Goal: Task Accomplishment & Management: Complete application form

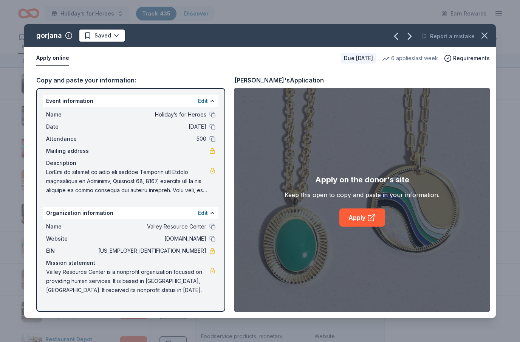
scroll to position [1099, 2]
click at [481, 41] on button "button" at bounding box center [484, 35] width 17 height 17
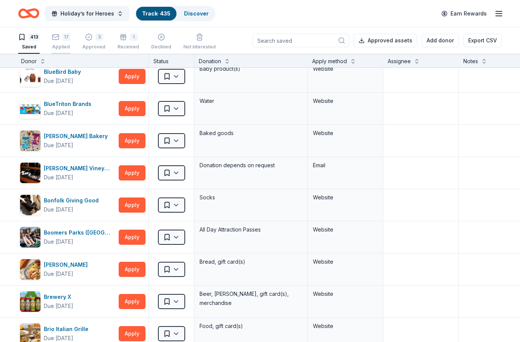
click at [69, 40] on div "17" at bounding box center [66, 37] width 8 height 8
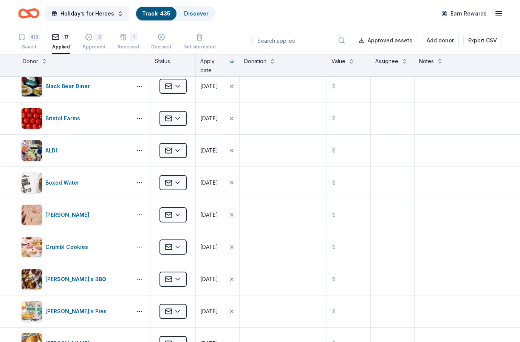
scroll to position [8, 0]
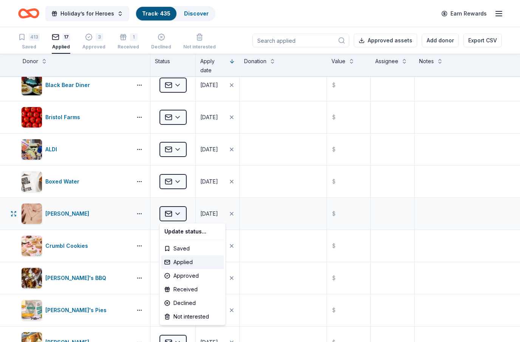
click at [184, 216] on html "Holiday’s for Heroes Track · 435 Discover Earn Rewards 413 Saved 17 Applied 3 A…" at bounding box center [260, 171] width 520 height 342
click at [196, 279] on div "Approved" at bounding box center [192, 276] width 63 height 14
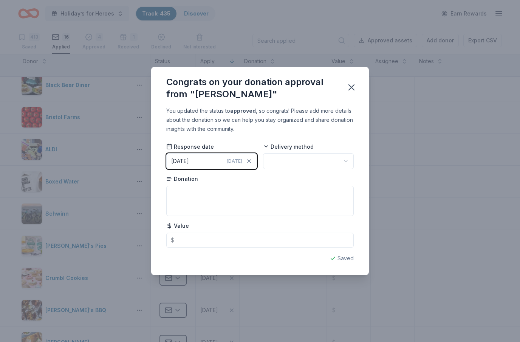
click at [323, 163] on html "Holiday’s for Heroes Track · 435 Discover Earn Rewards 413 Saved 16 Applied 4 A…" at bounding box center [260, 171] width 520 height 342
click at [311, 192] on textarea at bounding box center [259, 201] width 187 height 30
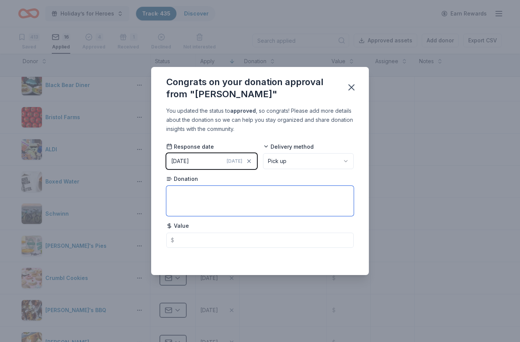
type textarea "n"
type textarea "Necklace and earrings"
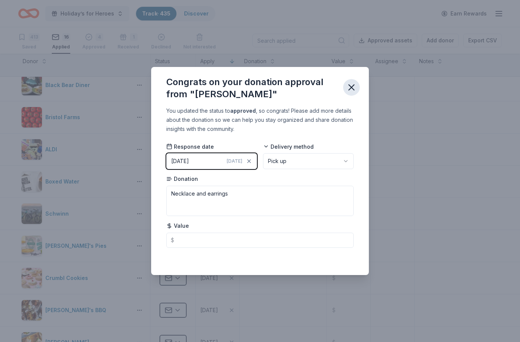
click at [351, 89] on icon "button" at bounding box center [351, 87] width 11 height 11
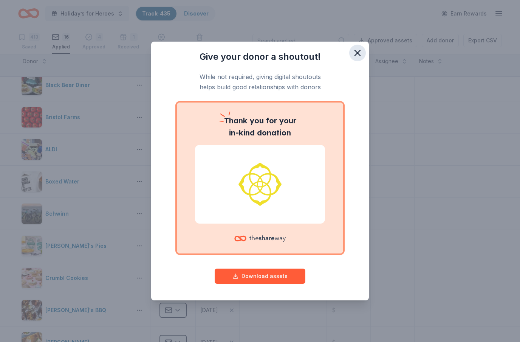
click at [358, 51] on icon "button" at bounding box center [357, 53] width 11 height 11
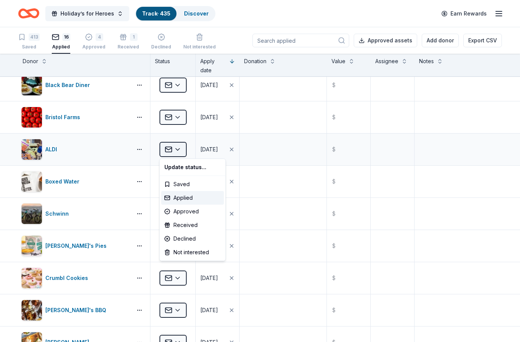
click at [179, 148] on html "Holiday’s for Heroes Track · 435 Discover Earn Rewards 413 Saved 16 Applied 4 A…" at bounding box center [260, 171] width 520 height 342
click at [176, 239] on div "Declined" at bounding box center [192, 239] width 63 height 14
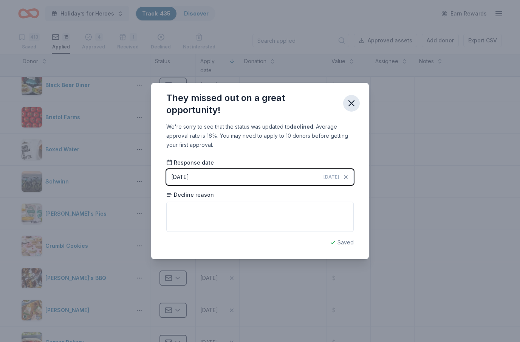
click at [353, 102] on icon "button" at bounding box center [351, 103] width 5 height 5
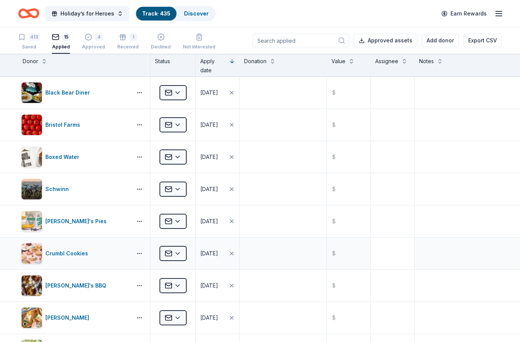
scroll to position [0, 0]
click at [128, 45] on div "Received" at bounding box center [128, 47] width 22 height 6
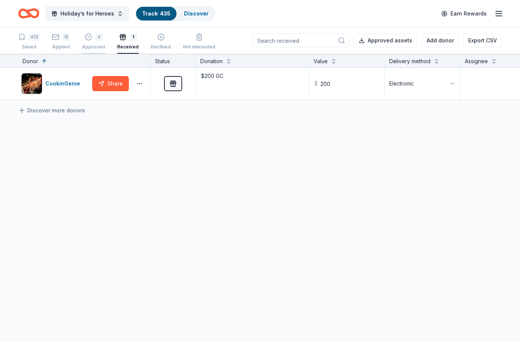
click at [97, 37] on div "4" at bounding box center [99, 33] width 8 height 8
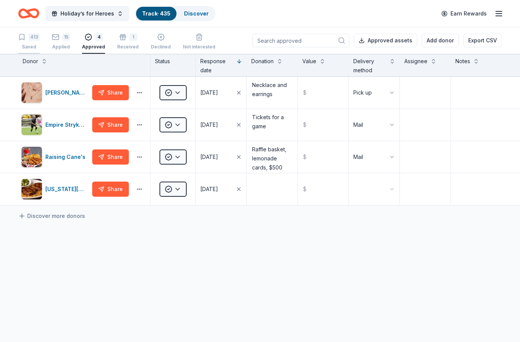
click at [35, 39] on div "413" at bounding box center [34, 37] width 11 height 8
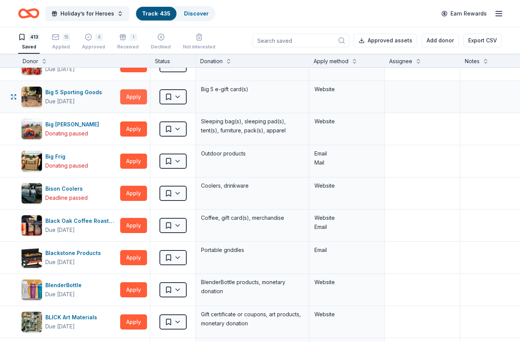
click at [138, 99] on button "Apply" at bounding box center [133, 96] width 27 height 15
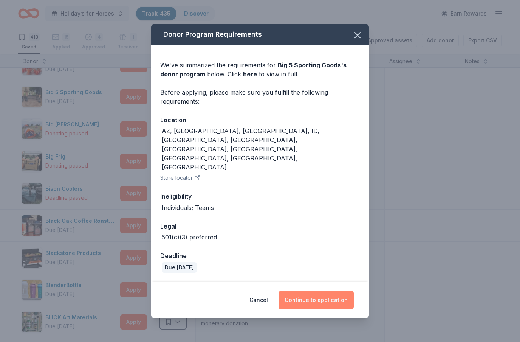
click at [332, 291] on button "Continue to application" at bounding box center [316, 300] width 75 height 18
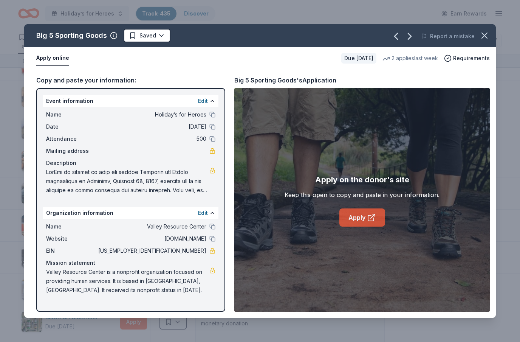
click at [373, 218] on icon at bounding box center [371, 217] width 9 height 9
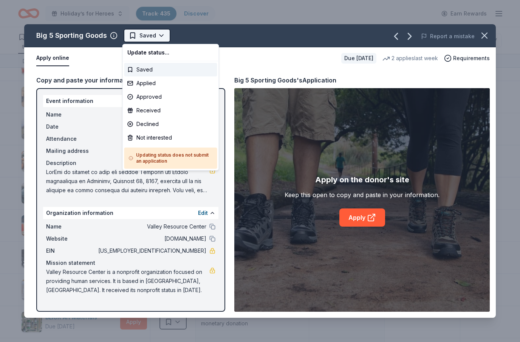
click at [163, 37] on html "Holiday’s for Heroes Track · 435 Discover Earn Rewards 413 Saved 15 Applied 4 A…" at bounding box center [260, 171] width 520 height 342
click at [151, 80] on div "Applied" at bounding box center [170, 83] width 93 height 14
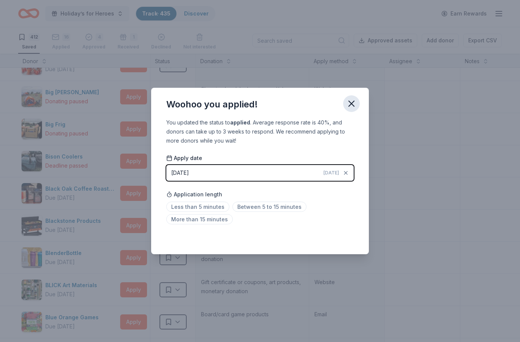
click at [351, 105] on icon "button" at bounding box center [351, 103] width 5 height 5
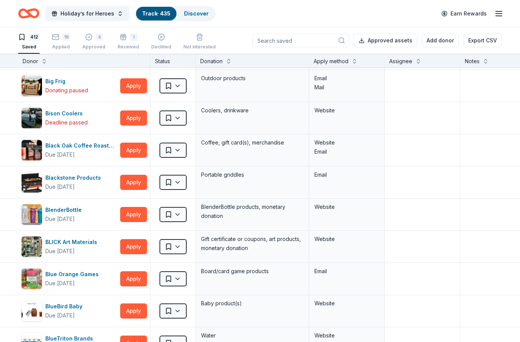
scroll to position [834, 0]
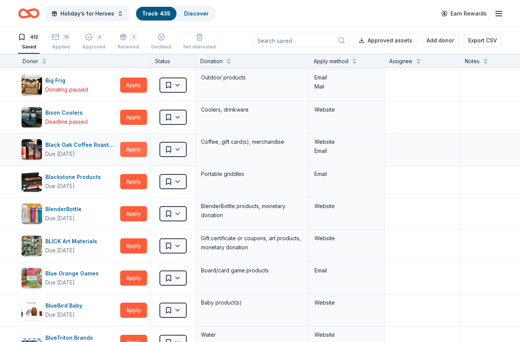
click at [135, 149] on button "Apply" at bounding box center [133, 149] width 27 height 15
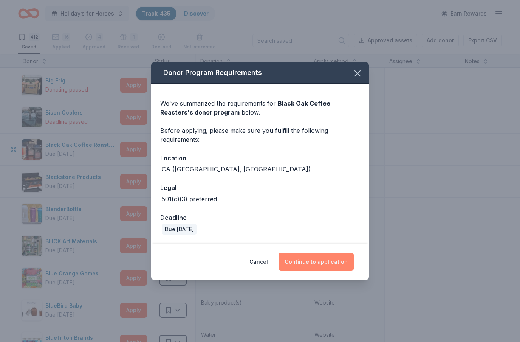
click at [338, 264] on button "Continue to application" at bounding box center [316, 261] width 75 height 18
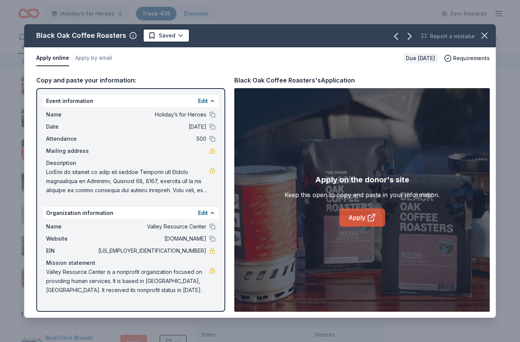
click at [369, 216] on icon at bounding box center [371, 217] width 9 height 9
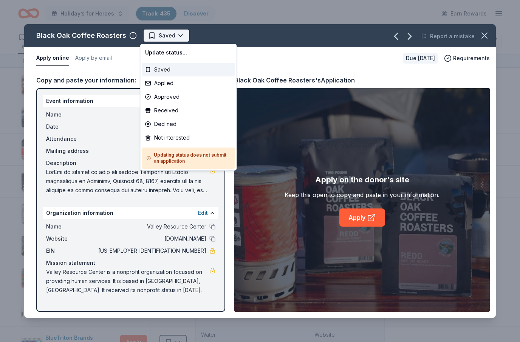
click at [181, 33] on html "Holiday’s for Heroes Track · 435 Discover Earn Rewards 412 Saved 16 Applied 4 A…" at bounding box center [260, 171] width 520 height 342
click at [169, 84] on div "Applied" at bounding box center [188, 83] width 93 height 14
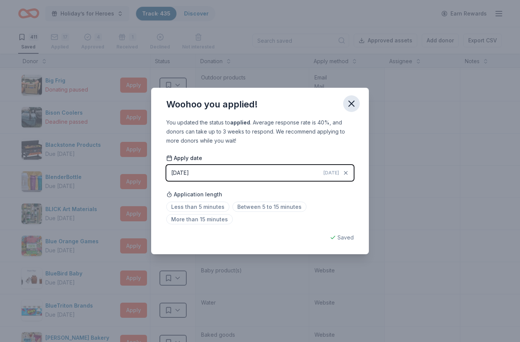
click at [352, 102] on icon "button" at bounding box center [351, 103] width 11 height 11
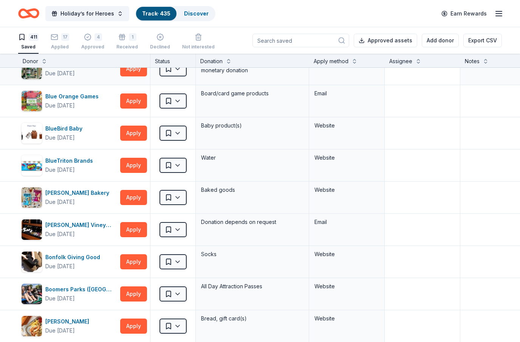
scroll to position [979, 0]
click at [125, 100] on button "Apply" at bounding box center [133, 100] width 27 height 15
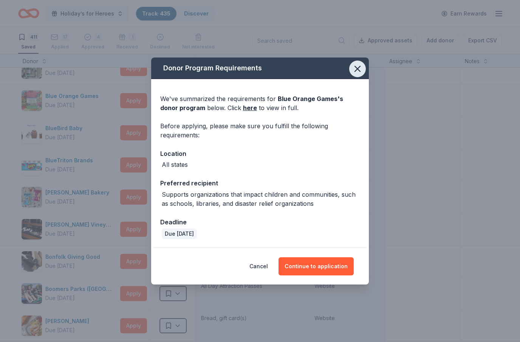
click at [356, 71] on icon "button" at bounding box center [357, 68] width 11 height 11
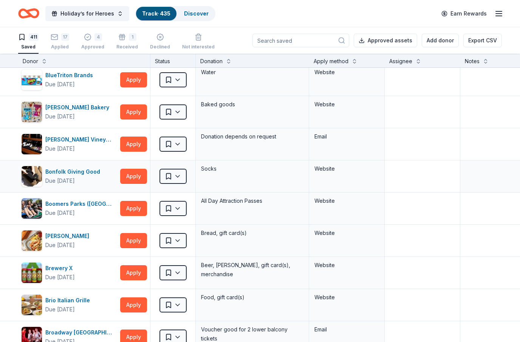
scroll to position [1065, 0]
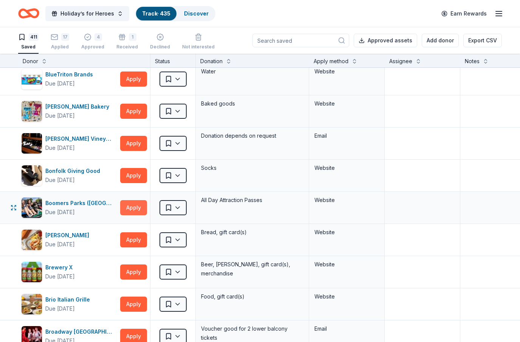
click at [129, 207] on button "Apply" at bounding box center [133, 207] width 27 height 15
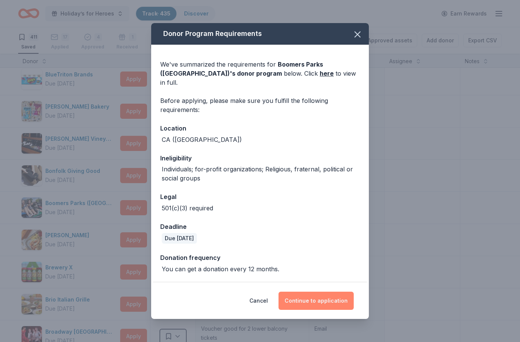
click at [342, 299] on button "Continue to application" at bounding box center [316, 300] width 75 height 18
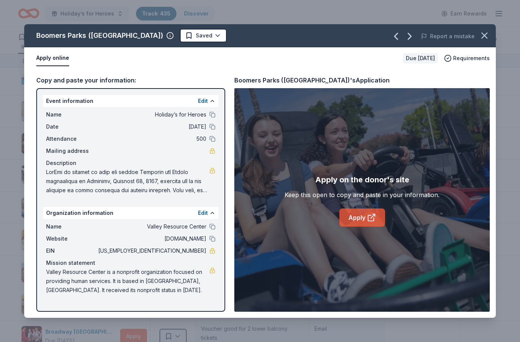
click at [375, 220] on icon at bounding box center [371, 217] width 9 height 9
click at [487, 35] on icon "button" at bounding box center [484, 35] width 11 height 11
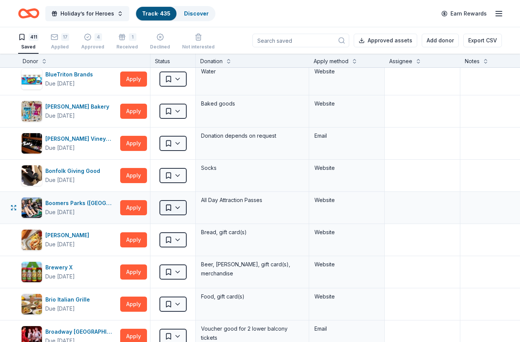
click at [181, 209] on html "Holiday’s for Heroes Track · 435 Discover Earn Rewards 411 Saved 17 Applied 4 A…" at bounding box center [260, 171] width 520 height 342
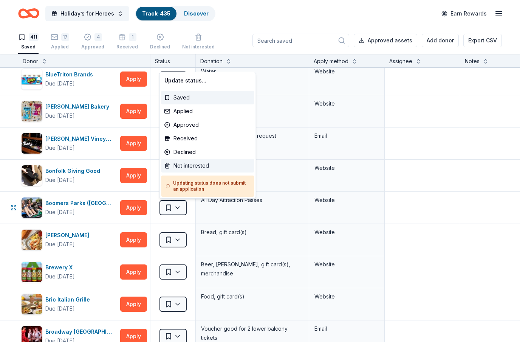
click at [187, 165] on div "Not interested" at bounding box center [207, 166] width 93 height 14
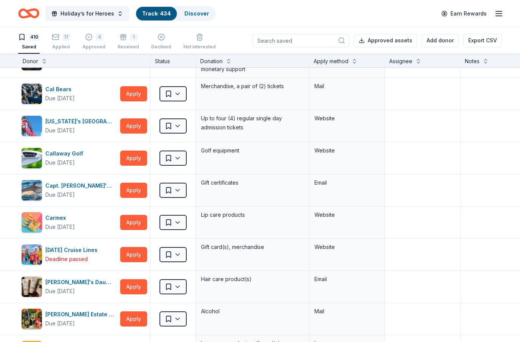
scroll to position [1696, 0]
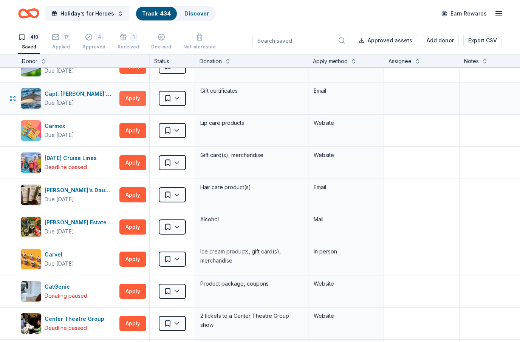
click at [133, 98] on button "Apply" at bounding box center [132, 98] width 27 height 15
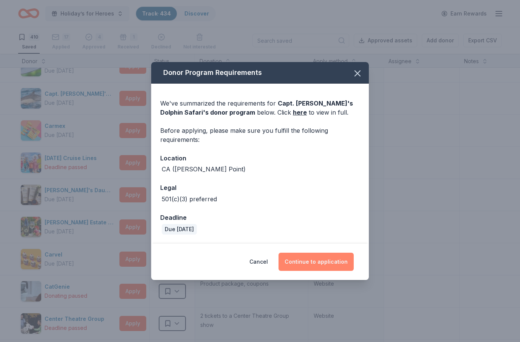
click at [342, 259] on button "Continue to application" at bounding box center [316, 261] width 75 height 18
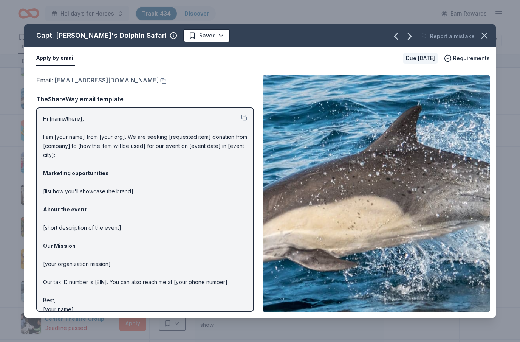
click at [146, 81] on link "[EMAIL_ADDRESS][DOMAIN_NAME]" at bounding box center [106, 80] width 104 height 10
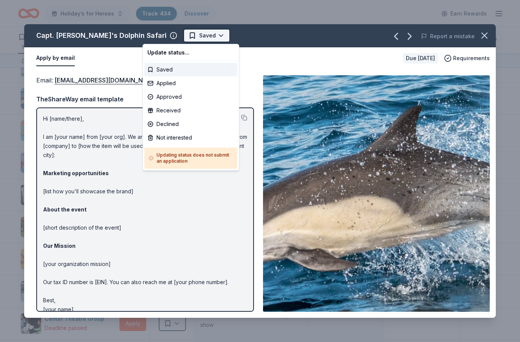
click at [185, 36] on html "Holiday’s for Heroes Track · 434 Discover Earn Rewards 410 Saved 17 Applied 4 A…" at bounding box center [260, 171] width 520 height 342
click at [171, 84] on div "Applied" at bounding box center [190, 83] width 93 height 14
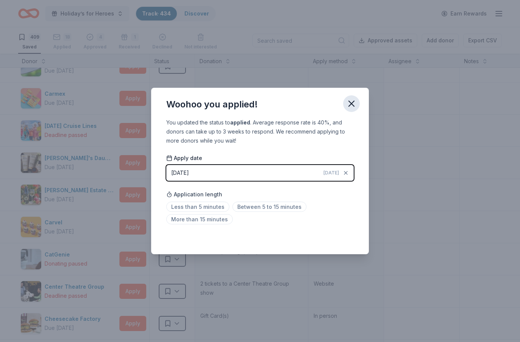
click at [352, 106] on icon "button" at bounding box center [351, 103] width 11 height 11
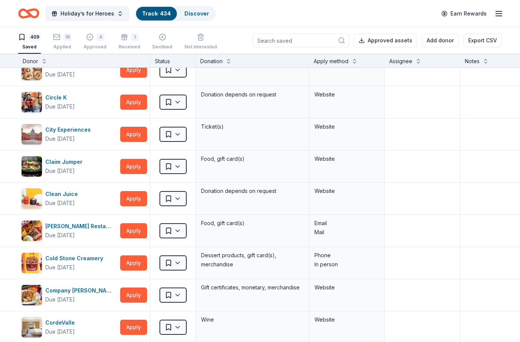
scroll to position [2201, 0]
click at [138, 136] on button "Apply" at bounding box center [133, 133] width 27 height 15
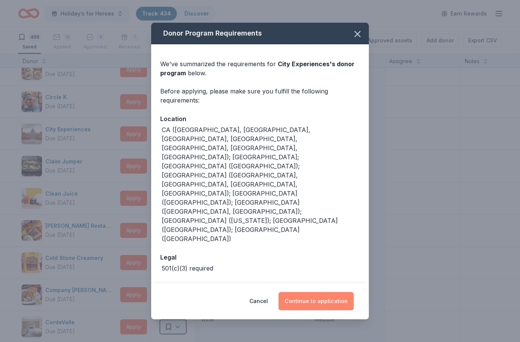
click at [333, 292] on button "Continue to application" at bounding box center [316, 301] width 75 height 18
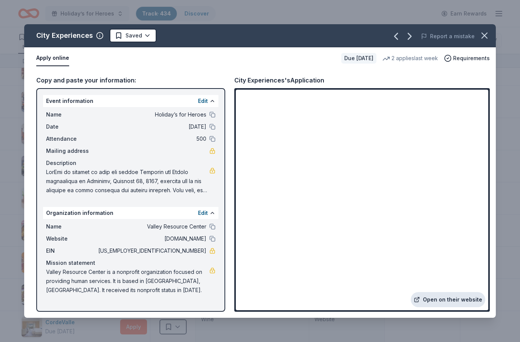
click at [453, 303] on link "Open on their website" at bounding box center [448, 299] width 74 height 15
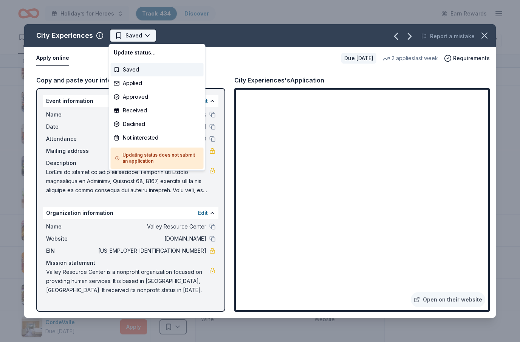
click at [147, 37] on html "Holiday’s for Heroes Track · 434 Discover Earn Rewards 409 Saved 18 Applied 4 A…" at bounding box center [260, 171] width 520 height 342
click at [137, 83] on div "Applied" at bounding box center [157, 83] width 93 height 14
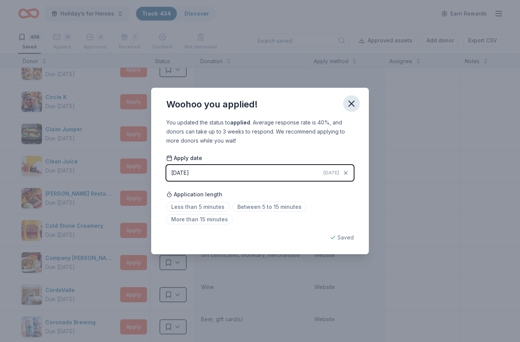
click at [351, 105] on icon "button" at bounding box center [351, 103] width 11 height 11
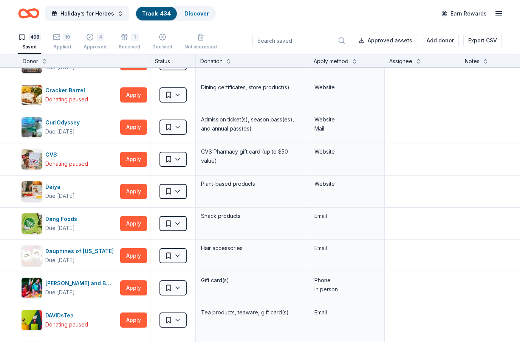
scroll to position [2498, 0]
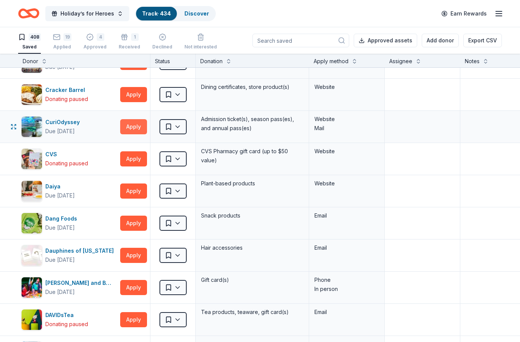
click at [141, 128] on button "Apply" at bounding box center [133, 126] width 27 height 15
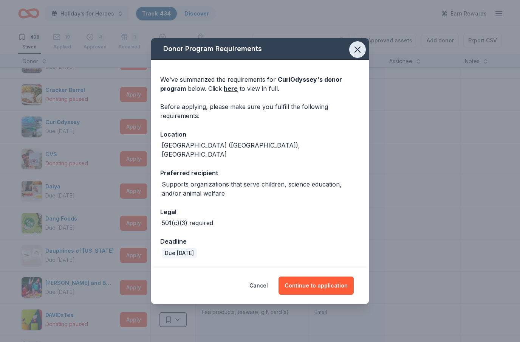
click at [359, 52] on icon "button" at bounding box center [357, 49] width 5 height 5
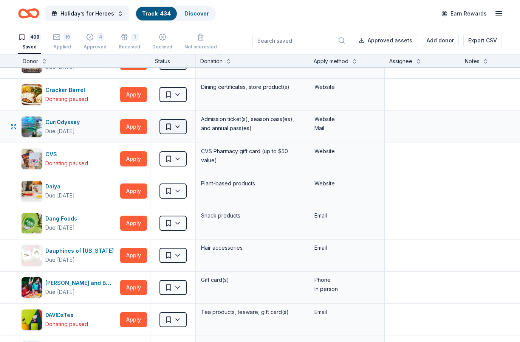
click at [181, 126] on html "Holiday’s for Heroes Track · 434 Discover Earn Rewards 408 Saved 19 Applied 4 A…" at bounding box center [260, 171] width 520 height 342
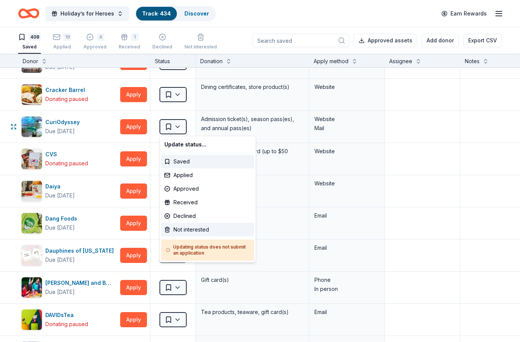
click at [186, 230] on div "Not interested" at bounding box center [207, 230] width 93 height 14
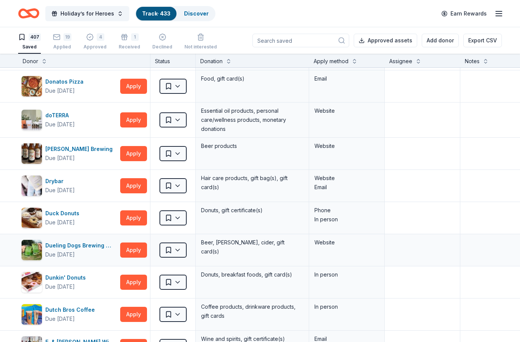
scroll to position [2991, 0]
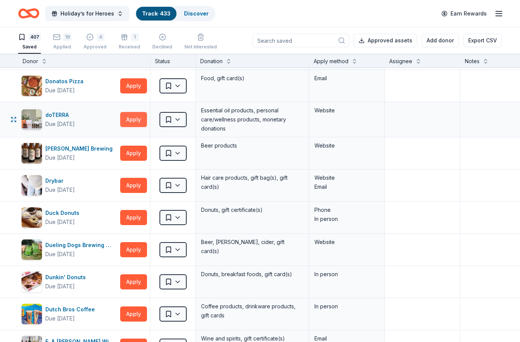
click at [136, 122] on button "Apply" at bounding box center [133, 119] width 27 height 15
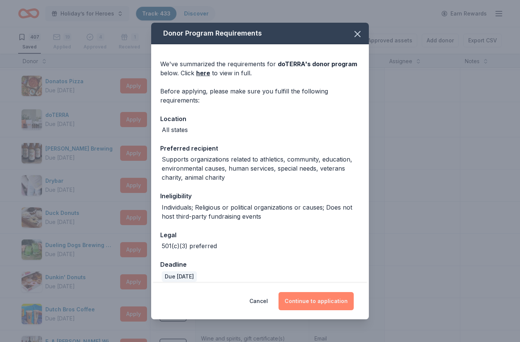
click at [337, 301] on button "Continue to application" at bounding box center [316, 301] width 75 height 18
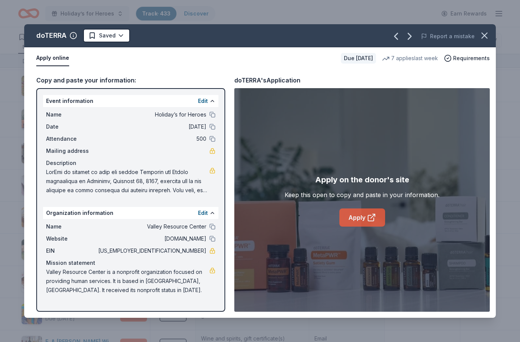
click at [371, 217] on icon at bounding box center [373, 216] width 4 height 4
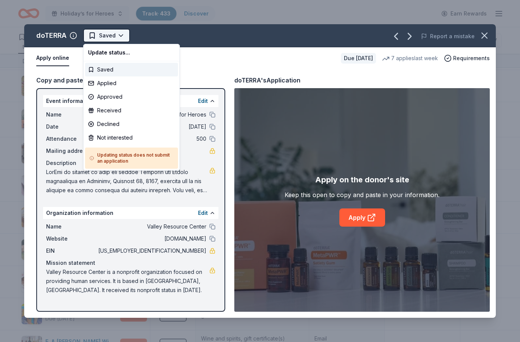
click at [123, 37] on html "Holiday’s for Heroes Track · 433 Discover Earn Rewards 407 Saved 19 Applied 4 A…" at bounding box center [260, 171] width 520 height 342
click at [111, 85] on div "Applied" at bounding box center [131, 83] width 93 height 14
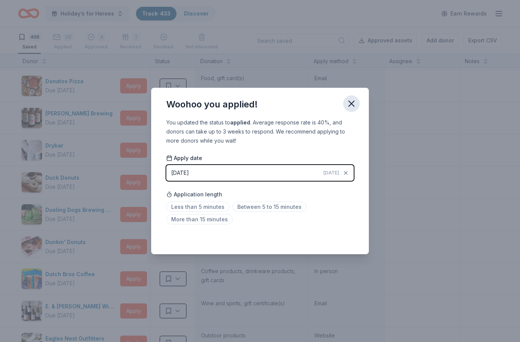
click at [352, 102] on icon "button" at bounding box center [351, 103] width 11 height 11
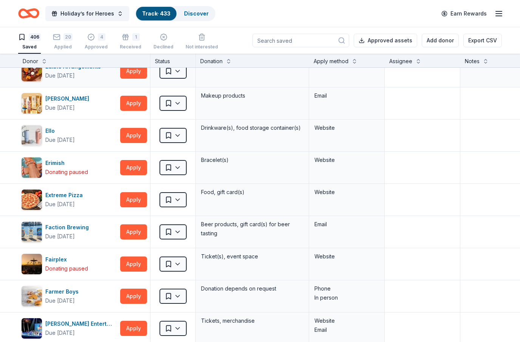
scroll to position [3328, 0]
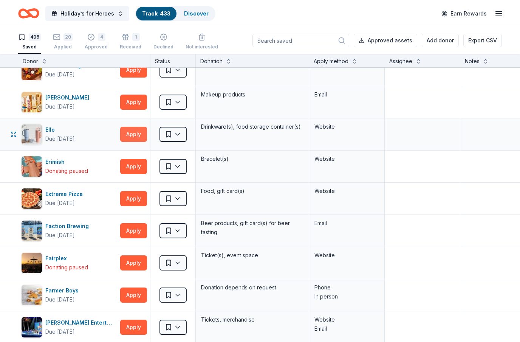
click at [137, 133] on button "Apply" at bounding box center [133, 134] width 27 height 15
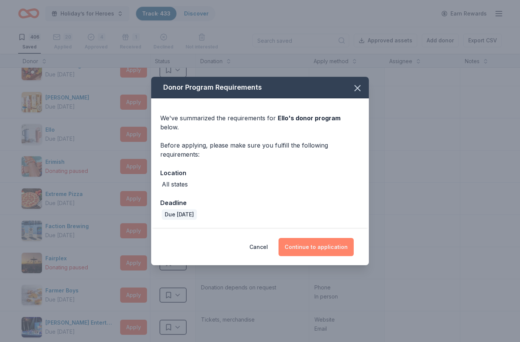
click at [325, 241] on button "Continue to application" at bounding box center [316, 247] width 75 height 18
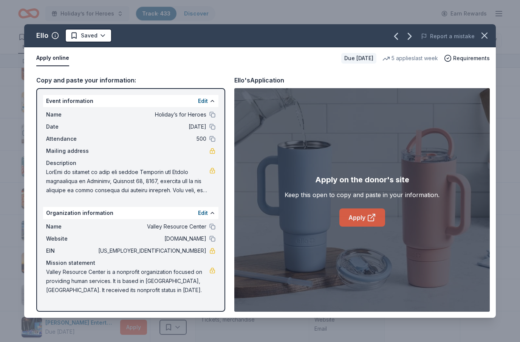
click at [371, 217] on icon at bounding box center [371, 217] width 9 height 9
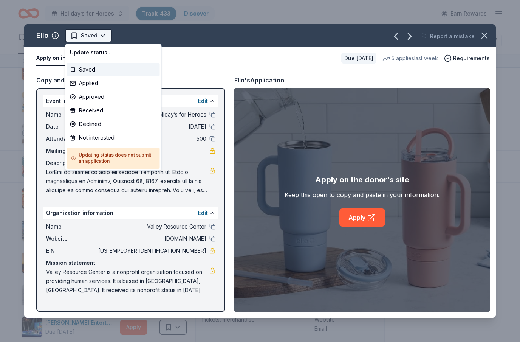
click at [108, 39] on html "Holiday’s for Heroes Track · 433 Discover Earn Rewards 406 Saved 20 Applied 4 A…" at bounding box center [260, 171] width 520 height 342
click at [97, 83] on div "Applied" at bounding box center [113, 83] width 93 height 14
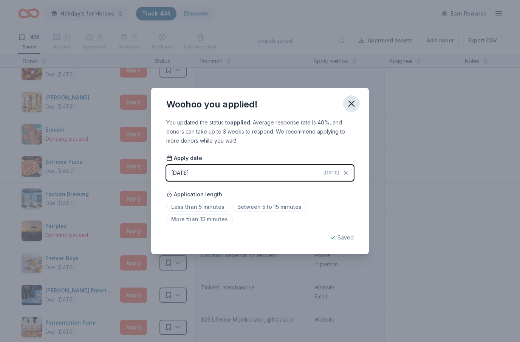
click at [352, 105] on icon "button" at bounding box center [351, 103] width 11 height 11
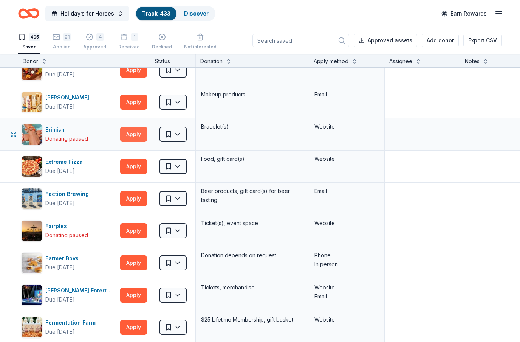
click at [141, 137] on button "Apply" at bounding box center [133, 134] width 27 height 15
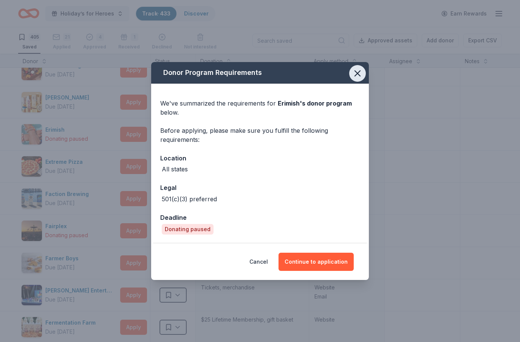
click at [356, 79] on button "button" at bounding box center [357, 73] width 17 height 17
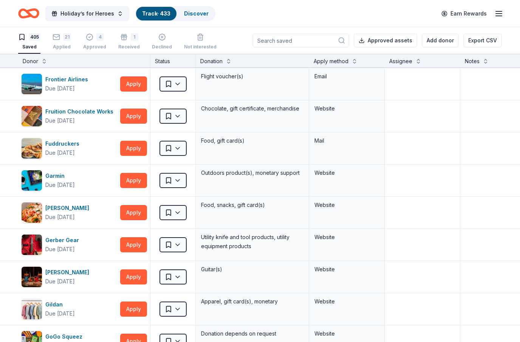
scroll to position [4022, 0]
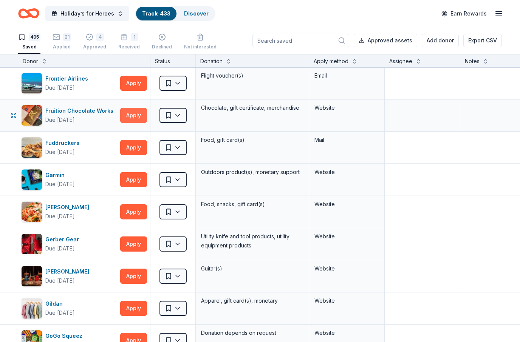
click at [142, 119] on button "Apply" at bounding box center [133, 115] width 27 height 15
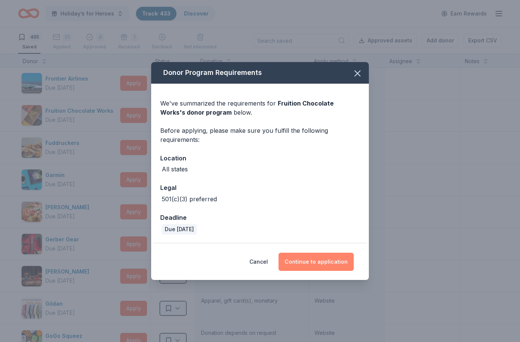
click at [334, 268] on button "Continue to application" at bounding box center [316, 261] width 75 height 18
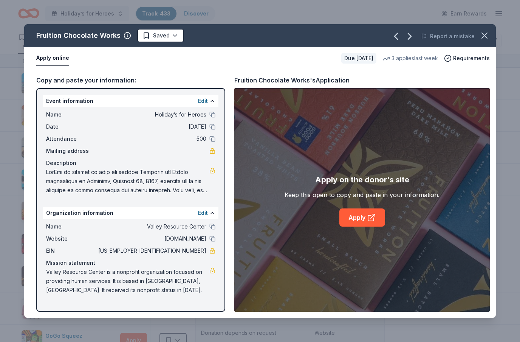
click at [367, 229] on div "Apply on the donor's site Keep this open to copy and paste in your information.…" at bounding box center [361, 199] width 255 height 223
click at [362, 221] on link "Apply" at bounding box center [362, 217] width 46 height 18
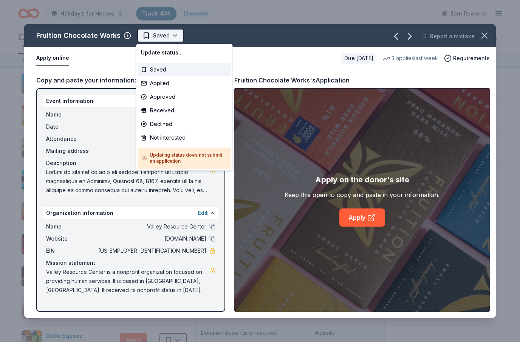
click at [181, 40] on html "Holiday’s for Heroes Track · 433 Discover Earn Rewards 405 Saved 21 Applied 4 A…" at bounding box center [260, 171] width 520 height 342
click at [162, 86] on div "Applied" at bounding box center [184, 83] width 93 height 14
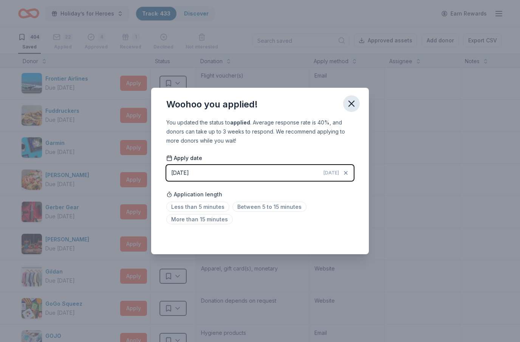
click at [352, 104] on icon "button" at bounding box center [351, 103] width 5 height 5
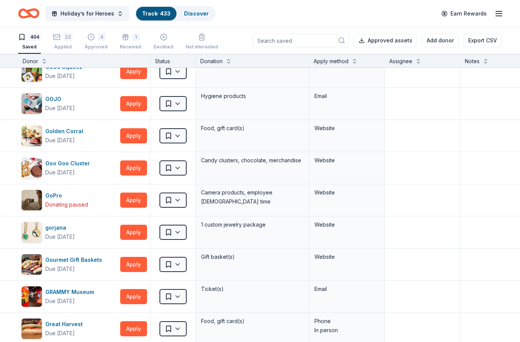
scroll to position [4258, 0]
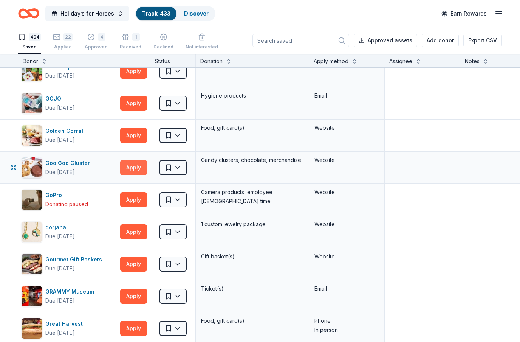
click at [138, 168] on button "Apply" at bounding box center [133, 167] width 27 height 15
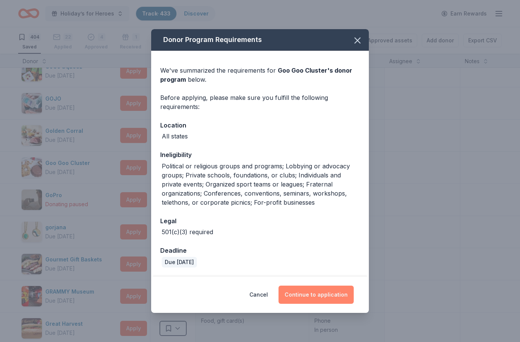
click at [336, 296] on button "Continue to application" at bounding box center [316, 294] width 75 height 18
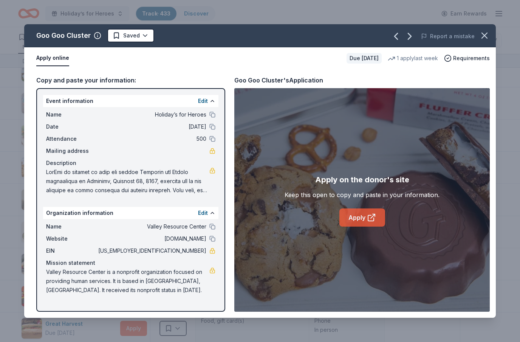
click at [368, 214] on icon at bounding box center [371, 217] width 9 height 9
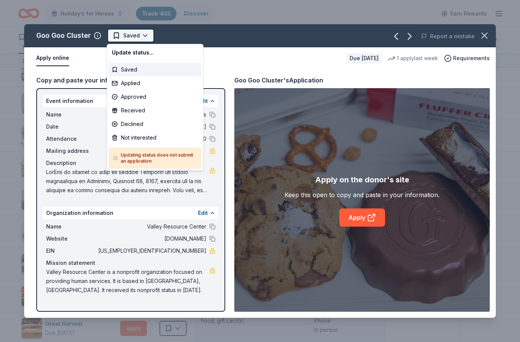
click at [149, 37] on html "Holiday’s for Heroes Track · 433 Discover Earn Rewards 404 Saved 22 Applied 4 A…" at bounding box center [260, 171] width 520 height 342
click at [134, 84] on div "Applied" at bounding box center [155, 83] width 93 height 14
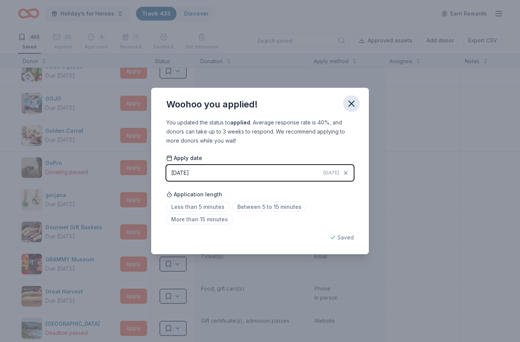
click at [352, 106] on icon "button" at bounding box center [351, 103] width 11 height 11
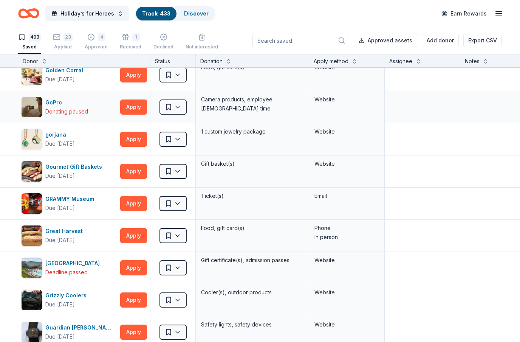
scroll to position [4319, 0]
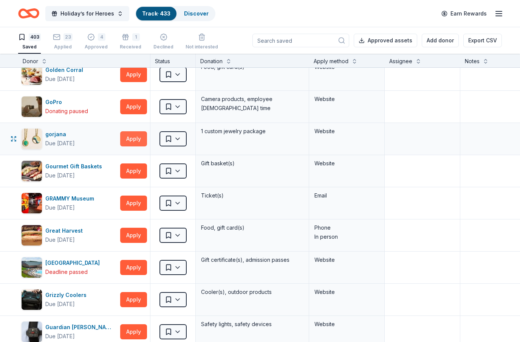
click at [132, 139] on button "Apply" at bounding box center [133, 138] width 27 height 15
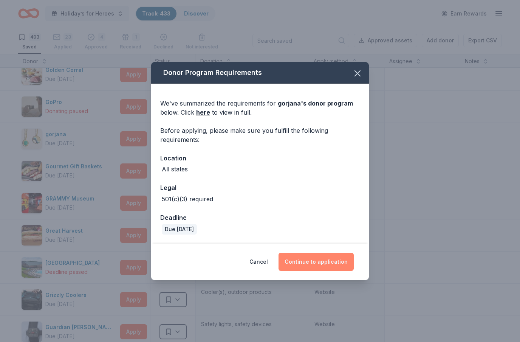
click at [321, 263] on button "Continue to application" at bounding box center [316, 261] width 75 height 18
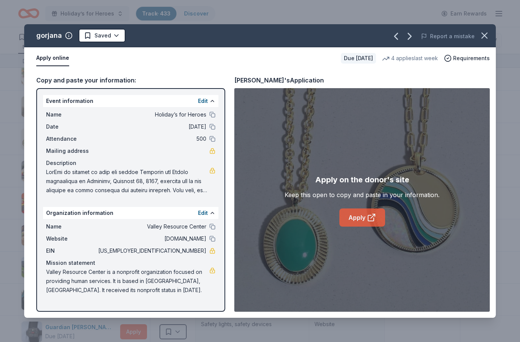
click at [371, 219] on icon at bounding box center [371, 217] width 9 height 9
click at [485, 36] on icon "button" at bounding box center [484, 35] width 5 height 5
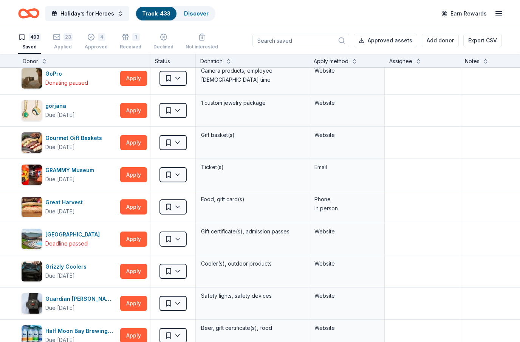
scroll to position [4348, 0]
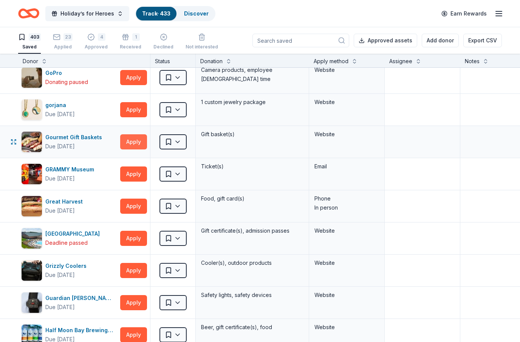
click at [143, 144] on button "Apply" at bounding box center [133, 141] width 27 height 15
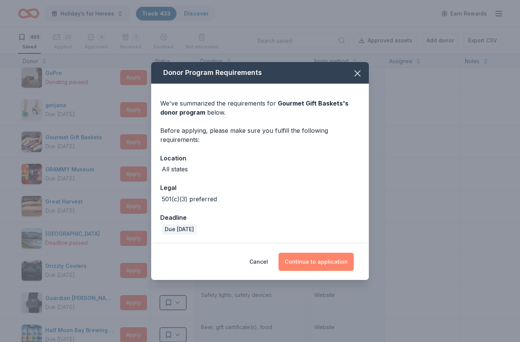
click at [345, 256] on button "Continue to application" at bounding box center [316, 261] width 75 height 18
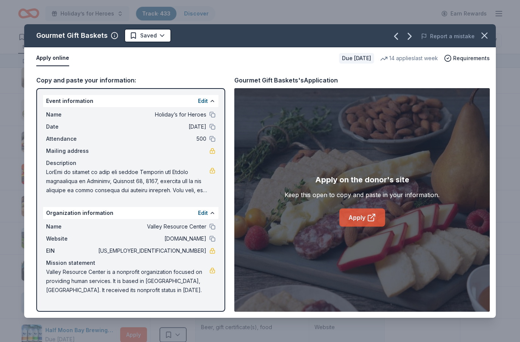
click at [359, 215] on link "Apply" at bounding box center [362, 217] width 46 height 18
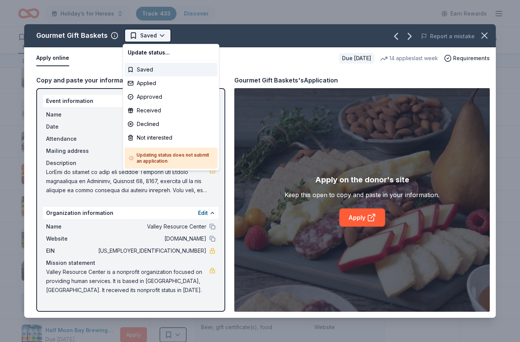
click at [161, 35] on html "Holiday’s for Heroes Track · 433 Discover Earn Rewards 403 Saved 23 Applied 4 A…" at bounding box center [260, 171] width 520 height 342
click at [153, 87] on div "Applied" at bounding box center [171, 83] width 93 height 14
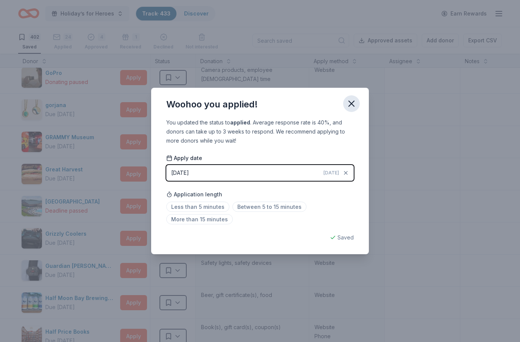
click at [350, 104] on icon "button" at bounding box center [351, 103] width 11 height 11
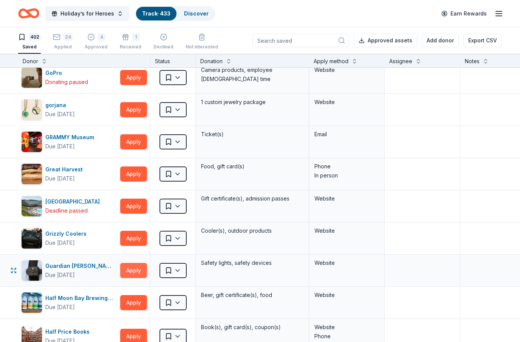
click at [128, 266] on button "Apply" at bounding box center [133, 270] width 27 height 15
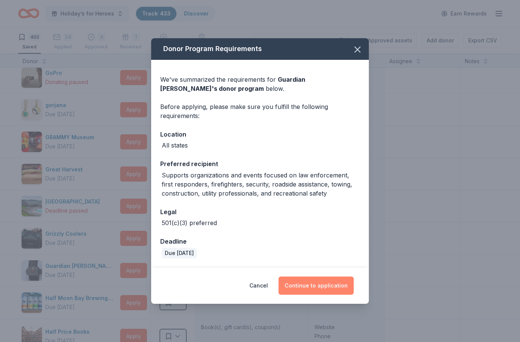
click at [327, 286] on button "Continue to application" at bounding box center [316, 285] width 75 height 18
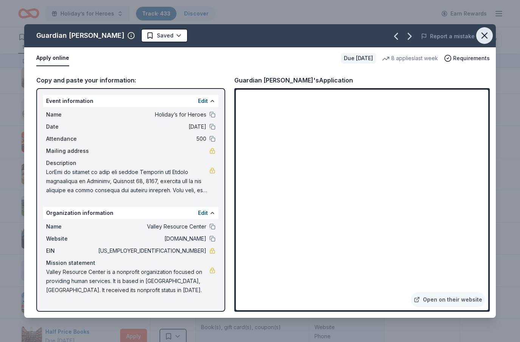
click at [486, 39] on icon "button" at bounding box center [484, 35] width 11 height 11
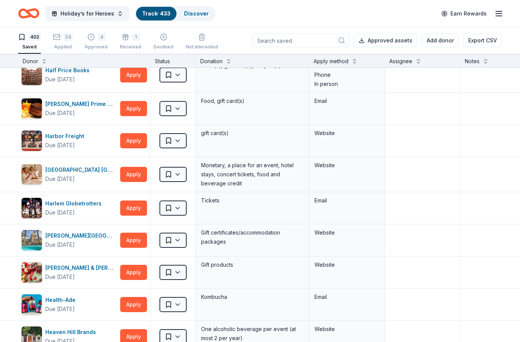
scroll to position [4610, 0]
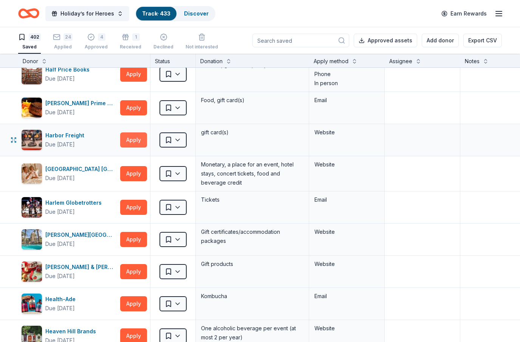
click at [138, 145] on button "Apply" at bounding box center [133, 139] width 27 height 15
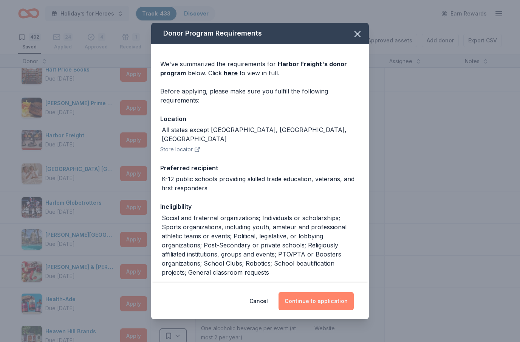
click at [311, 298] on button "Continue to application" at bounding box center [316, 301] width 75 height 18
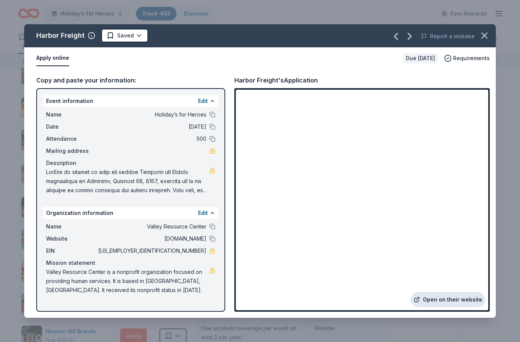
click at [470, 299] on link "Open on their website" at bounding box center [448, 299] width 74 height 15
click at [484, 37] on icon "button" at bounding box center [484, 35] width 11 height 11
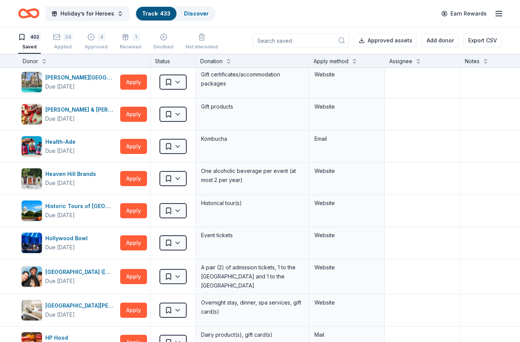
scroll to position [4768, 0]
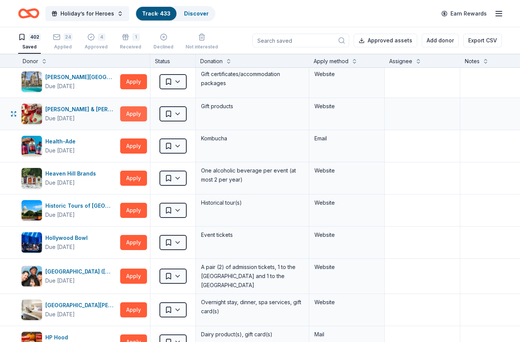
click at [133, 118] on button "Apply" at bounding box center [133, 113] width 27 height 15
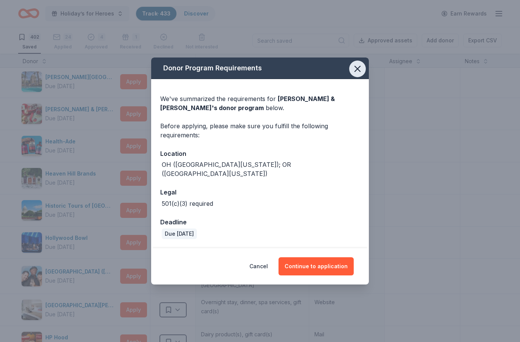
click at [362, 74] on icon "button" at bounding box center [357, 68] width 11 height 11
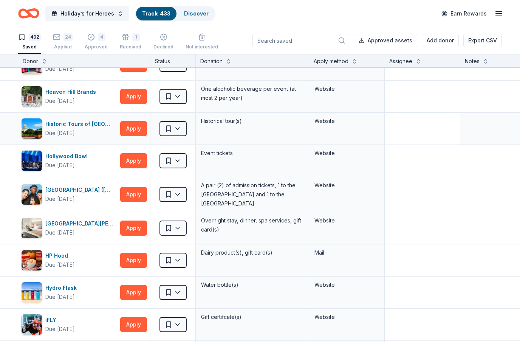
scroll to position [4850, 0]
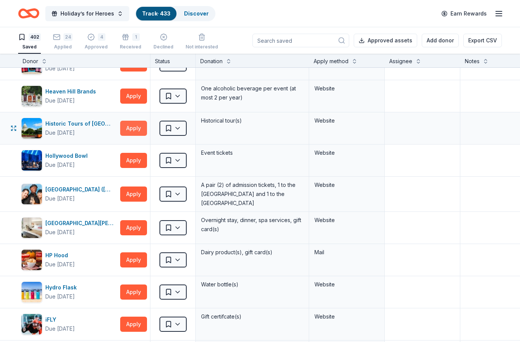
click at [133, 127] on button "Apply" at bounding box center [133, 128] width 27 height 15
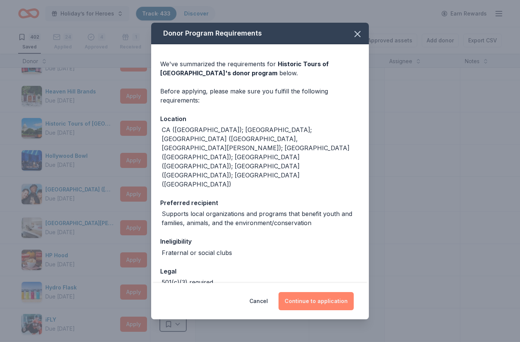
click at [339, 299] on button "Continue to application" at bounding box center [316, 301] width 75 height 18
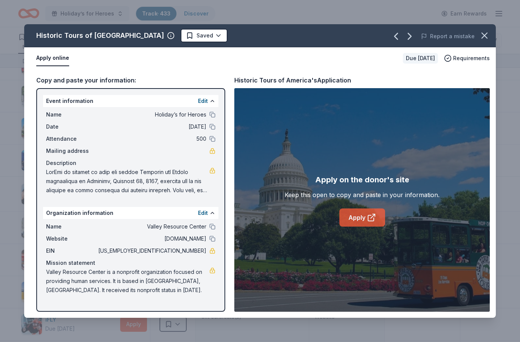
click at [367, 218] on icon at bounding box center [371, 217] width 9 height 9
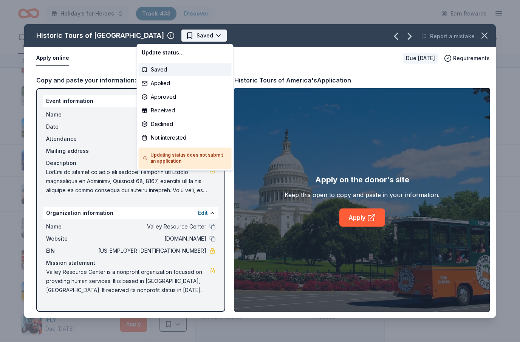
click at [178, 36] on html "Holiday’s for Heroes Track · 433 Discover Earn Rewards 402 Saved 24 Applied 4 A…" at bounding box center [260, 171] width 520 height 342
click at [164, 84] on div "Applied" at bounding box center [185, 83] width 93 height 14
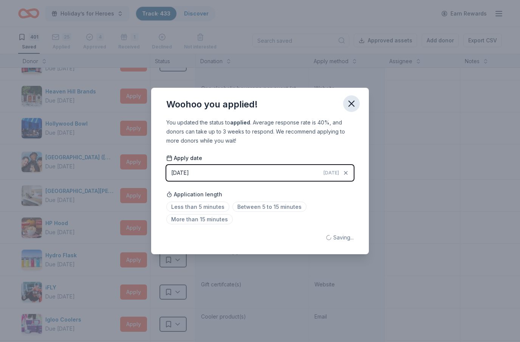
click at [350, 101] on icon "button" at bounding box center [351, 103] width 11 height 11
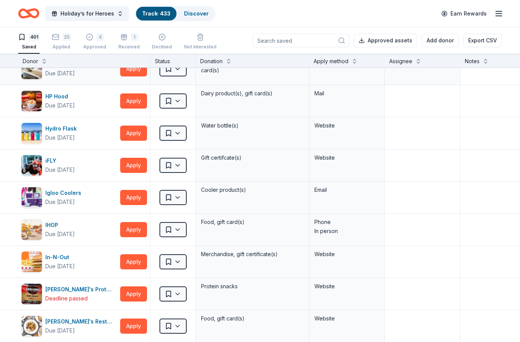
scroll to position [4977, 0]
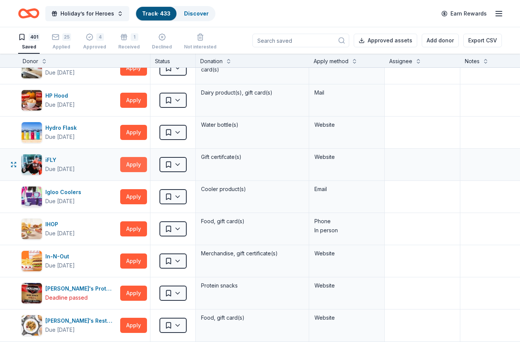
click at [138, 165] on button "Apply" at bounding box center [133, 164] width 27 height 15
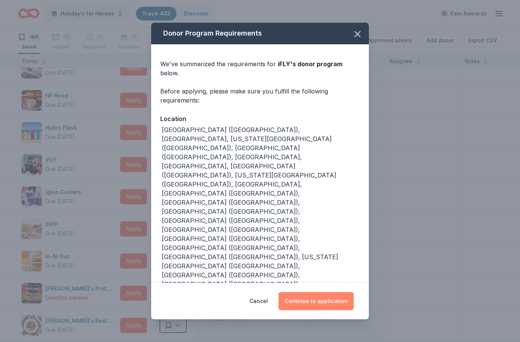
click at [324, 292] on button "Continue to application" at bounding box center [316, 301] width 75 height 18
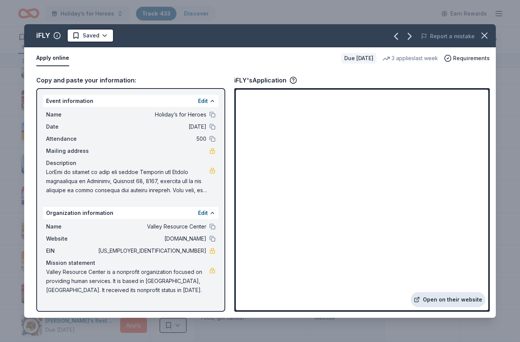
click at [458, 300] on link "Open on their website" at bounding box center [448, 299] width 74 height 15
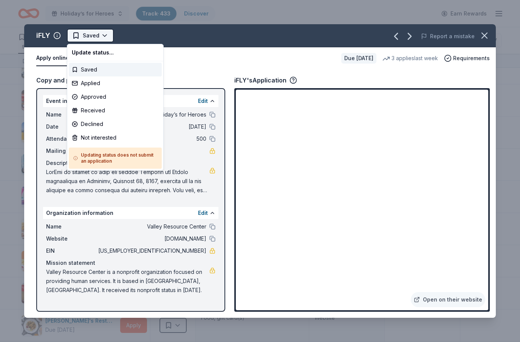
click at [105, 37] on html "Holiday’s for Heroes Track · 433 Discover Earn Rewards 401 Saved 25 Applied 4 A…" at bounding box center [260, 171] width 520 height 342
click at [95, 87] on div "Applied" at bounding box center [115, 83] width 93 height 14
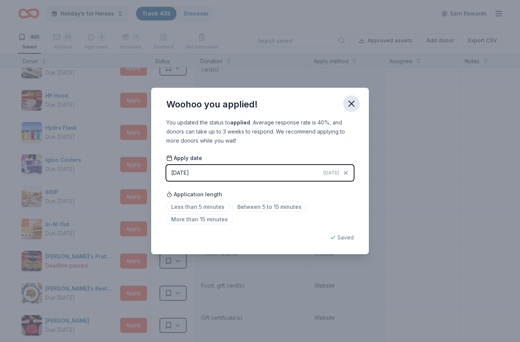
click at [352, 105] on icon "button" at bounding box center [351, 103] width 11 height 11
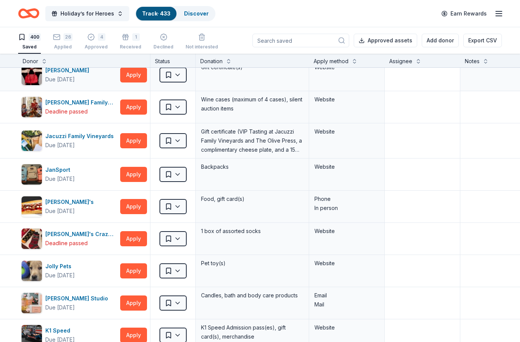
scroll to position [5227, 0]
click at [136, 173] on button "Apply" at bounding box center [133, 174] width 27 height 15
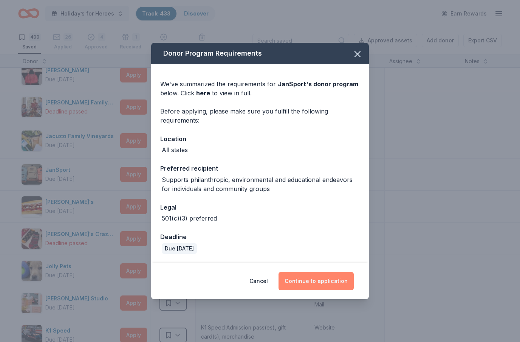
click at [328, 285] on button "Continue to application" at bounding box center [316, 281] width 75 height 18
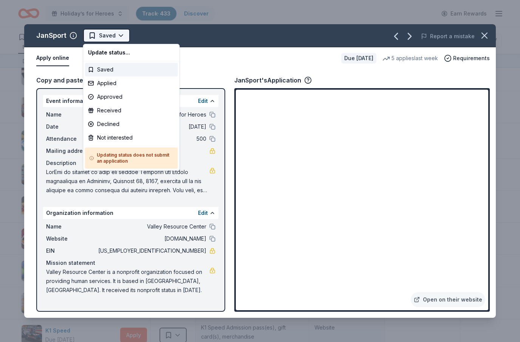
click at [124, 38] on html "Holiday’s for Heroes Track · 433 Discover Earn Rewards 400 Saved 26 Applied 4 A…" at bounding box center [260, 171] width 520 height 342
click at [110, 85] on div "Applied" at bounding box center [131, 83] width 93 height 14
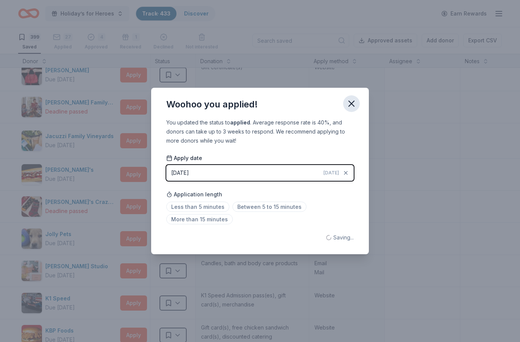
click at [356, 102] on icon "button" at bounding box center [351, 103] width 11 height 11
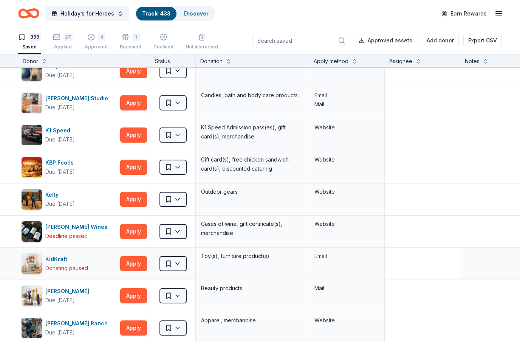
scroll to position [5396, 0]
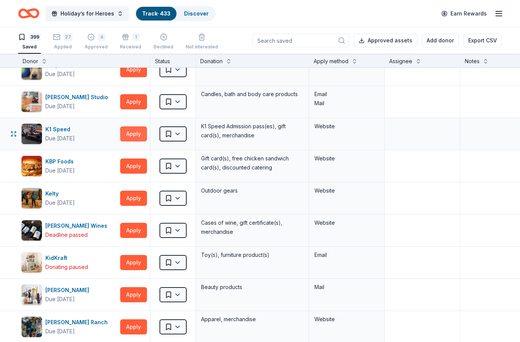
click at [144, 135] on button "Apply" at bounding box center [133, 133] width 27 height 15
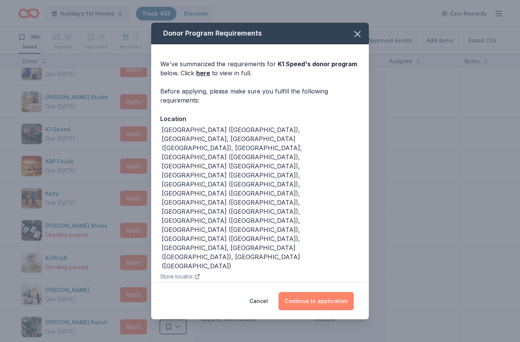
click at [326, 292] on button "Continue to application" at bounding box center [316, 301] width 75 height 18
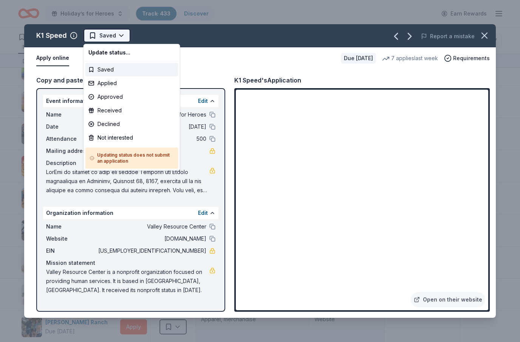
click at [121, 35] on html "Holiday’s for Heroes Track · 433 Discover Earn Rewards 399 Saved 27 Applied 4 A…" at bounding box center [260, 171] width 520 height 342
click at [110, 86] on div "Applied" at bounding box center [131, 83] width 93 height 14
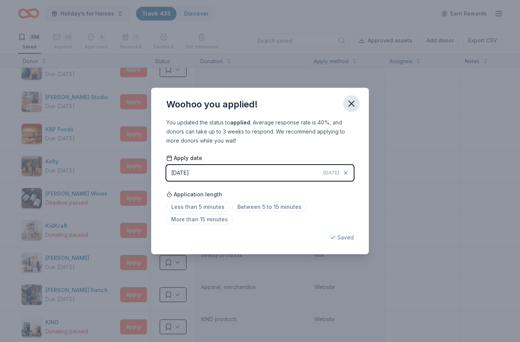
click at [352, 104] on icon "button" at bounding box center [351, 103] width 5 height 5
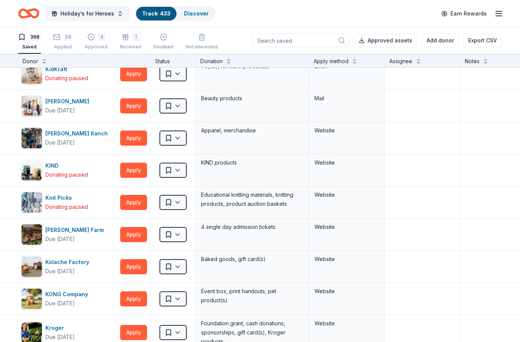
scroll to position [5553, 0]
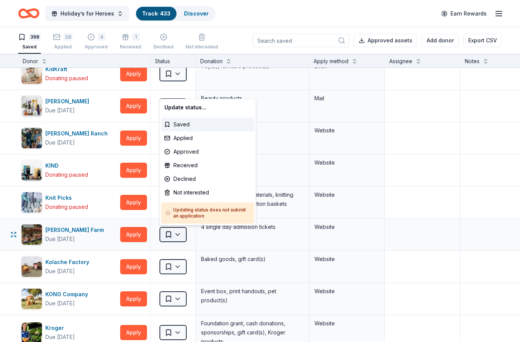
click at [182, 233] on html "Holiday’s for Heroes Track · 433 Discover Earn Rewards 398 Saved 28 Applied 4 A…" at bounding box center [260, 171] width 520 height 342
click at [184, 138] on div "Applied" at bounding box center [207, 138] width 93 height 14
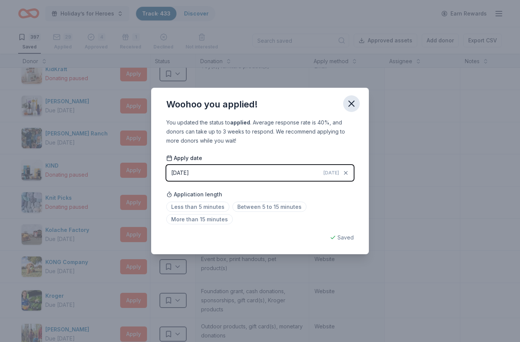
click at [353, 104] on icon "button" at bounding box center [351, 103] width 11 height 11
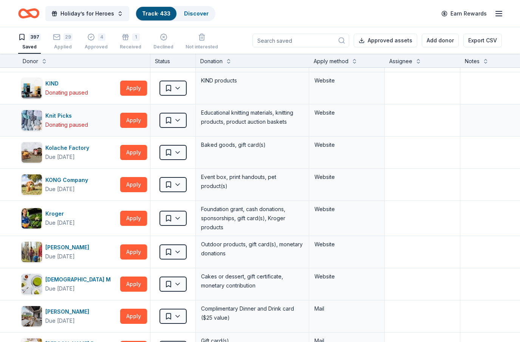
scroll to position [5635, 0]
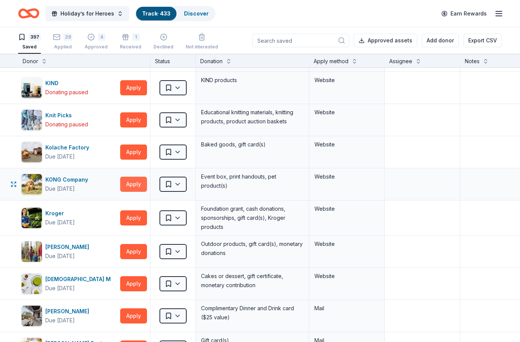
click at [135, 184] on button "Apply" at bounding box center [133, 183] width 27 height 15
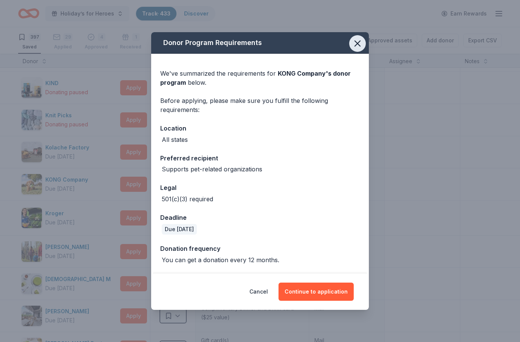
click at [361, 43] on icon "button" at bounding box center [357, 43] width 11 height 11
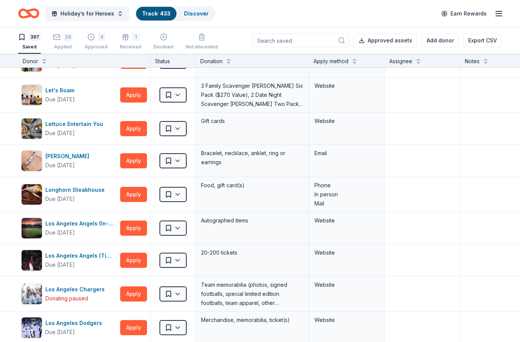
scroll to position [6018, 0]
